Goal: Task Accomplishment & Management: Manage account settings

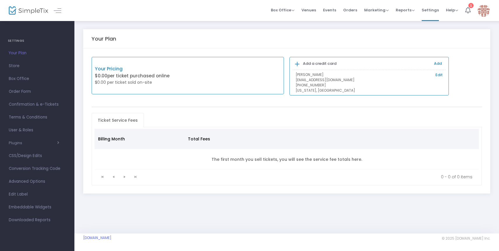
click at [469, 11] on icon at bounding box center [468, 10] width 6 height 6
click at [351, 13] on span "Orders" at bounding box center [350, 10] width 14 height 15
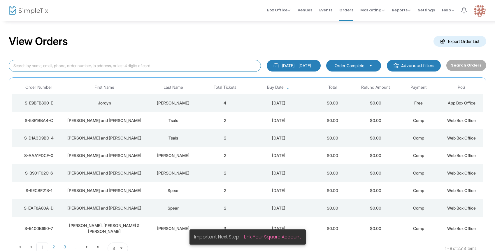
click at [218, 68] on input at bounding box center [135, 66] width 252 height 12
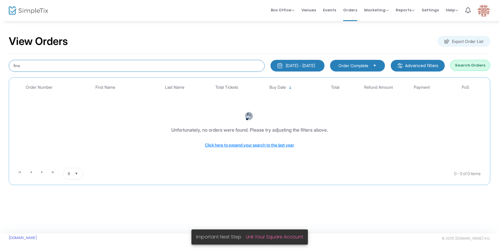
type input "fine"
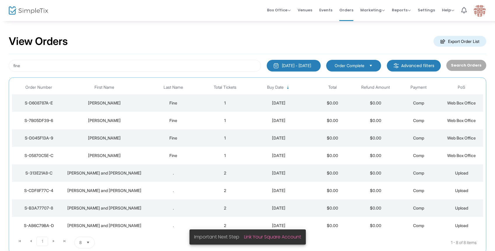
click at [319, 157] on td "$0.00" at bounding box center [332, 156] width 43 height 18
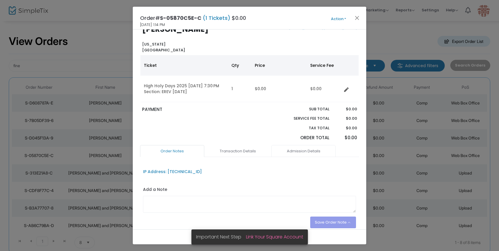
scroll to position [41, 0]
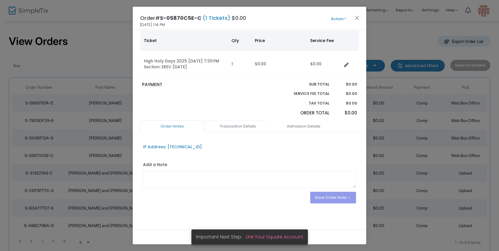
click at [250, 123] on link "Transaction Details" at bounding box center [238, 126] width 64 height 12
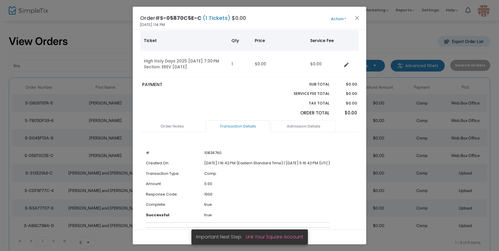
click at [294, 127] on link "Admission Details" at bounding box center [303, 126] width 64 height 12
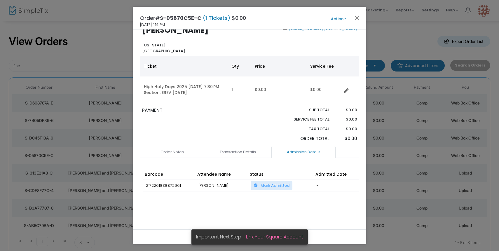
scroll to position [17, 0]
click at [342, 19] on button "Action" at bounding box center [338, 19] width 35 height 6
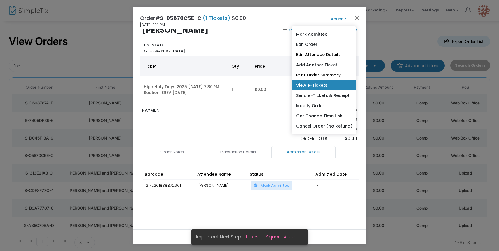
click at [316, 84] on link "View e-Tickets" at bounding box center [324, 85] width 64 height 10
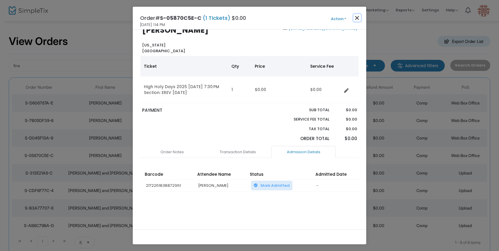
click at [357, 18] on button "Close" at bounding box center [357, 18] width 8 height 8
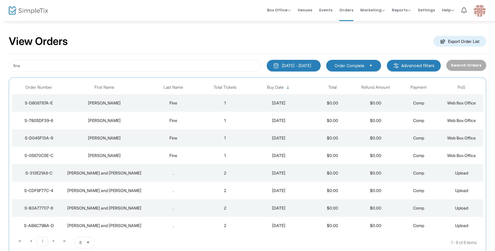
click at [245, 140] on td "1" at bounding box center [225, 138] width 43 height 18
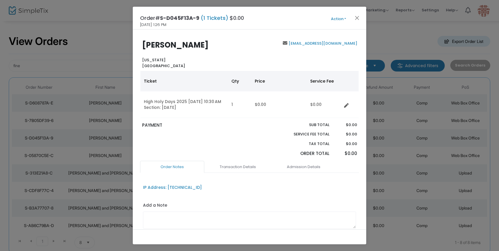
click at [345, 21] on button "Action" at bounding box center [338, 19] width 35 height 6
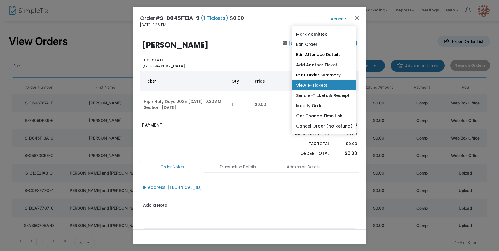
click at [322, 85] on link "View e-Tickets" at bounding box center [324, 85] width 64 height 10
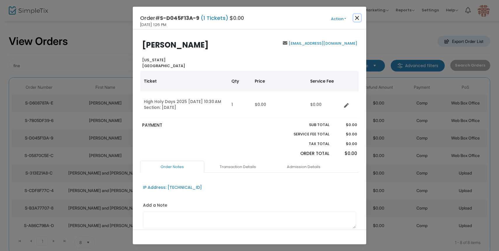
click at [357, 16] on button "Close" at bounding box center [357, 18] width 8 height 8
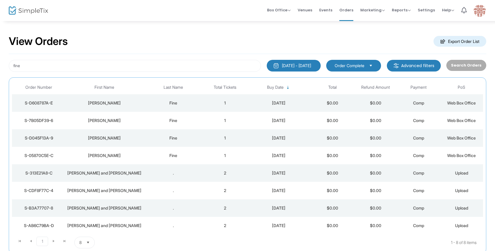
click at [192, 121] on div "Fine" at bounding box center [173, 121] width 57 height 6
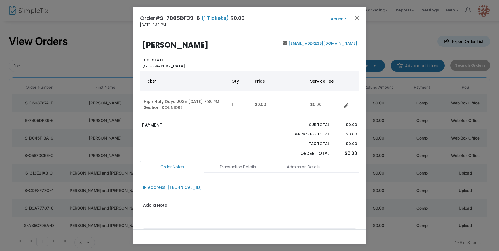
click at [346, 22] on div "Order# S-7B05DF39-6 (1 Tickets) $0.00 [DATE] 1:30 PM Action Mark Admitted Edit …" at bounding box center [249, 18] width 233 height 23
click at [345, 19] on button "Action" at bounding box center [338, 19] width 35 height 6
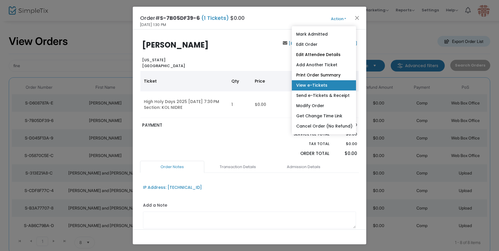
click at [319, 86] on link "View e-Tickets" at bounding box center [324, 85] width 64 height 10
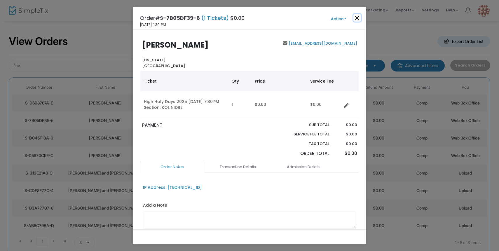
click at [357, 19] on button "Close" at bounding box center [357, 18] width 8 height 8
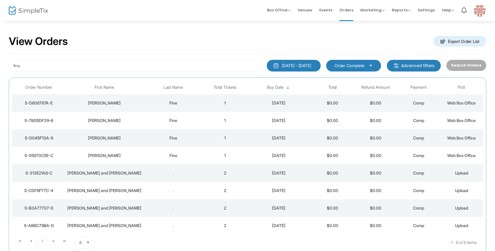
click at [270, 95] on td "[DATE]" at bounding box center [279, 103] width 64 height 18
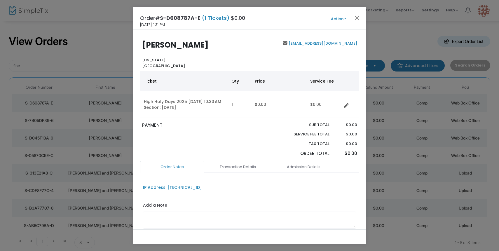
click at [339, 21] on button "Action" at bounding box center [338, 19] width 35 height 6
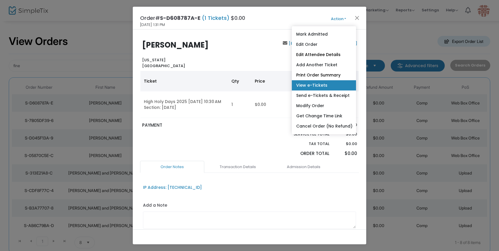
click at [314, 87] on link "View e-Tickets" at bounding box center [324, 85] width 64 height 10
